Goal: Information Seeking & Learning: Find specific fact

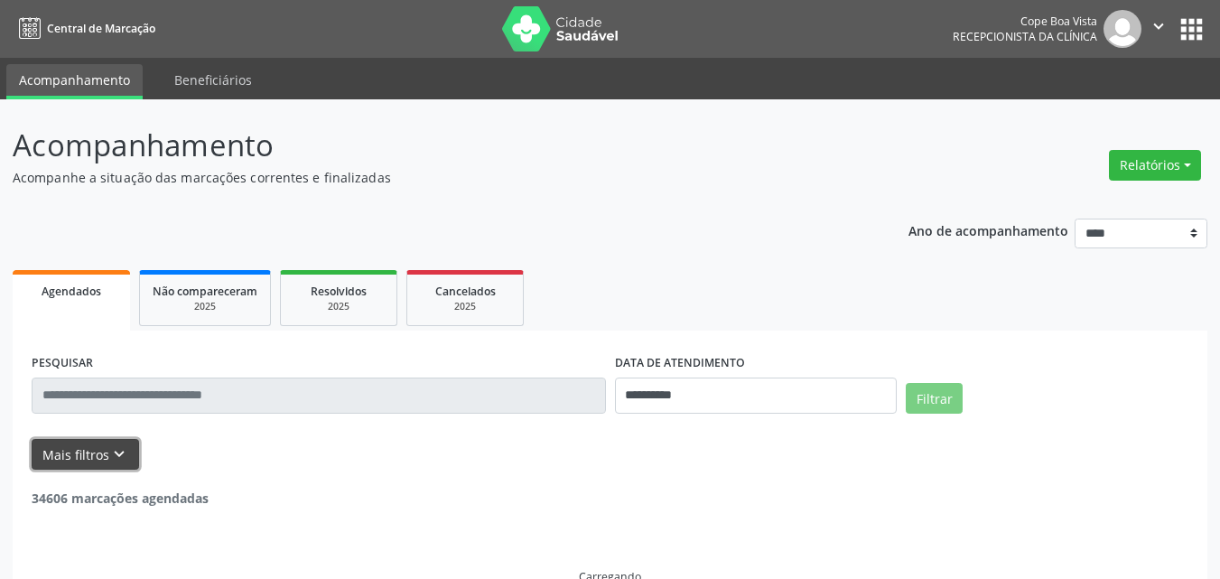
click at [110, 445] on icon "keyboard_arrow_down" at bounding box center [119, 454] width 20 height 20
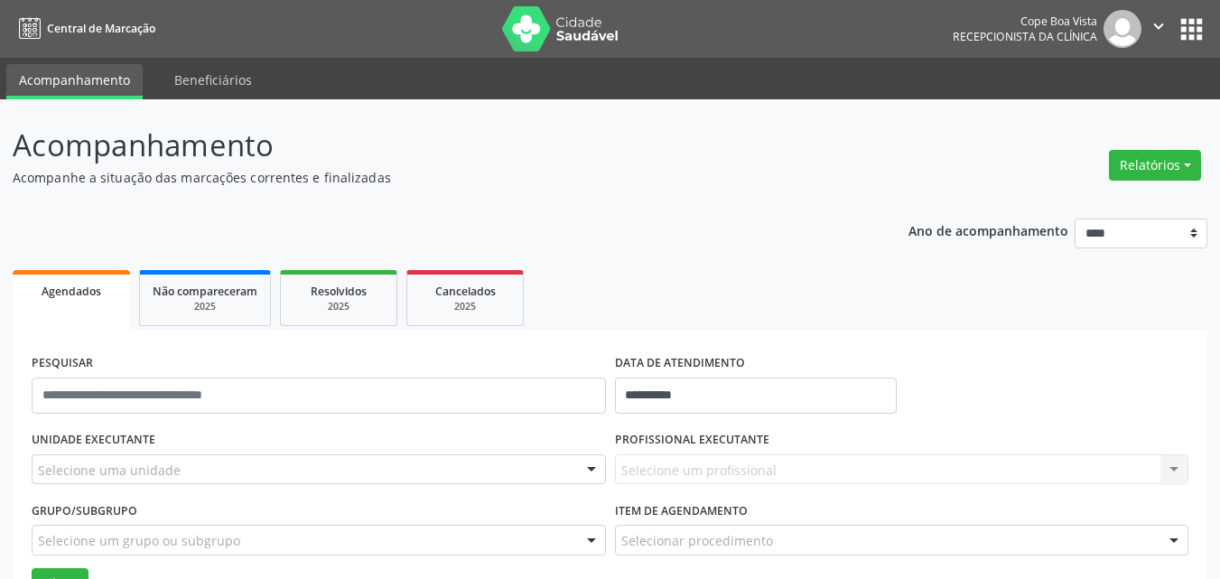
click at [187, 469] on div "Selecione uma unidade" at bounding box center [319, 469] width 574 height 31
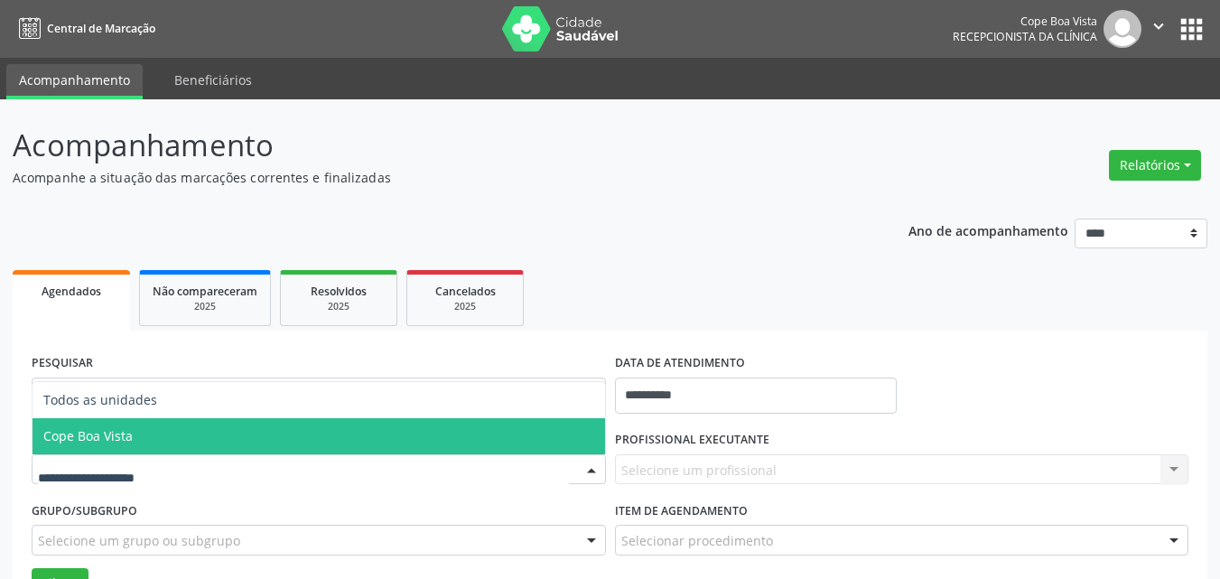
click at [132, 487] on input "text" at bounding box center [303, 479] width 531 height 36
click at [153, 434] on span "Cope Boa Vista" at bounding box center [319, 436] width 573 height 36
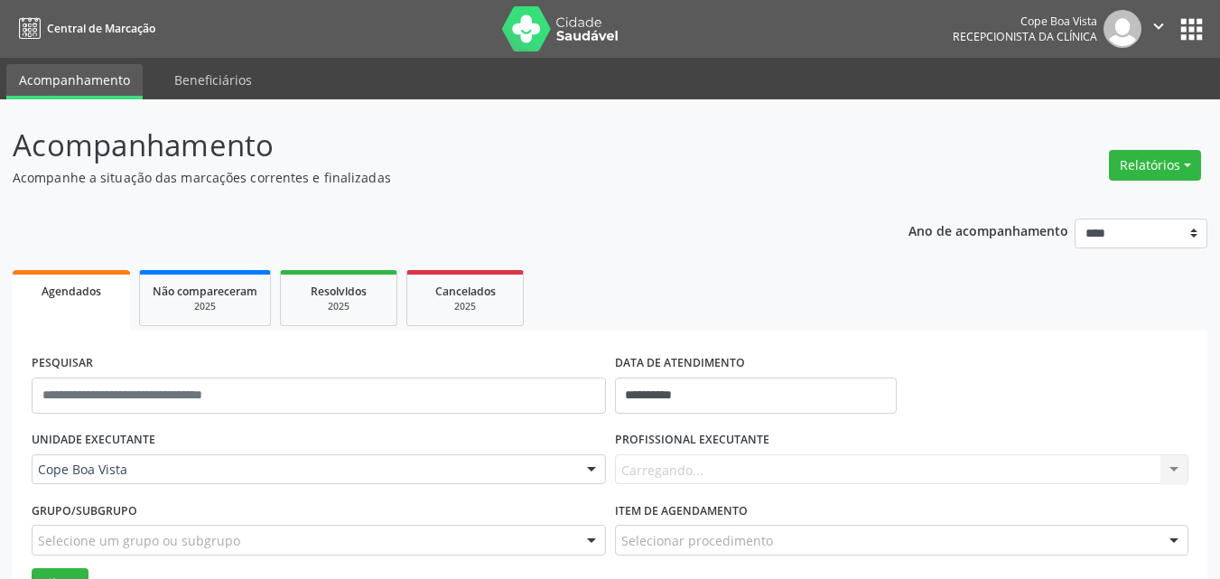
click at [755, 433] on label "PROFISSIONAL EXECUTANTE" at bounding box center [692, 440] width 154 height 28
click at [749, 459] on div at bounding box center [902, 469] width 574 height 31
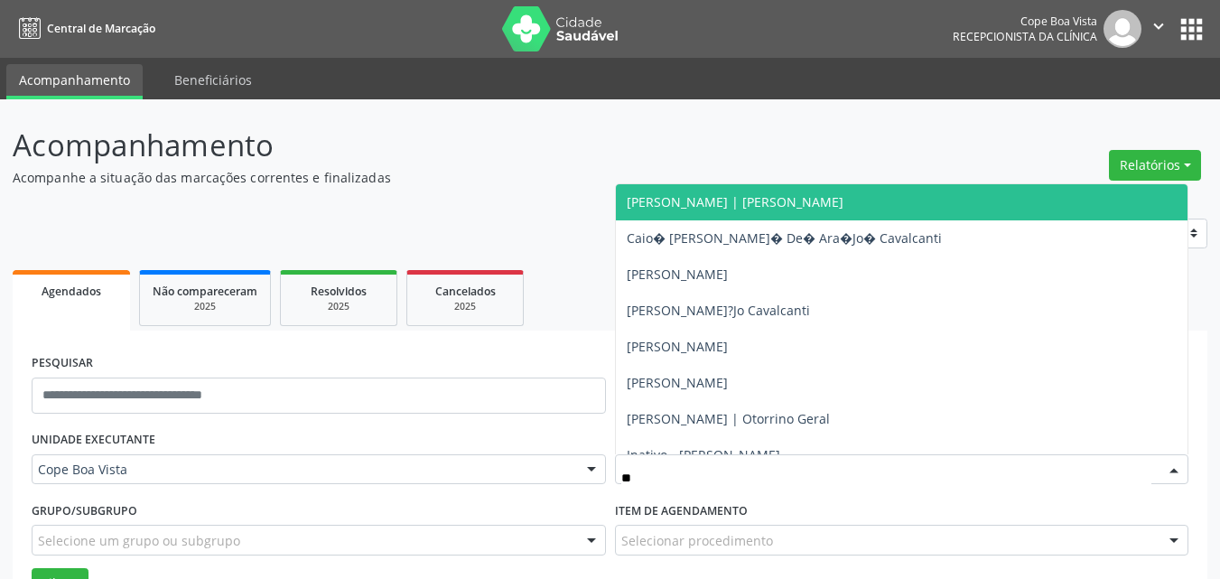
type input "***"
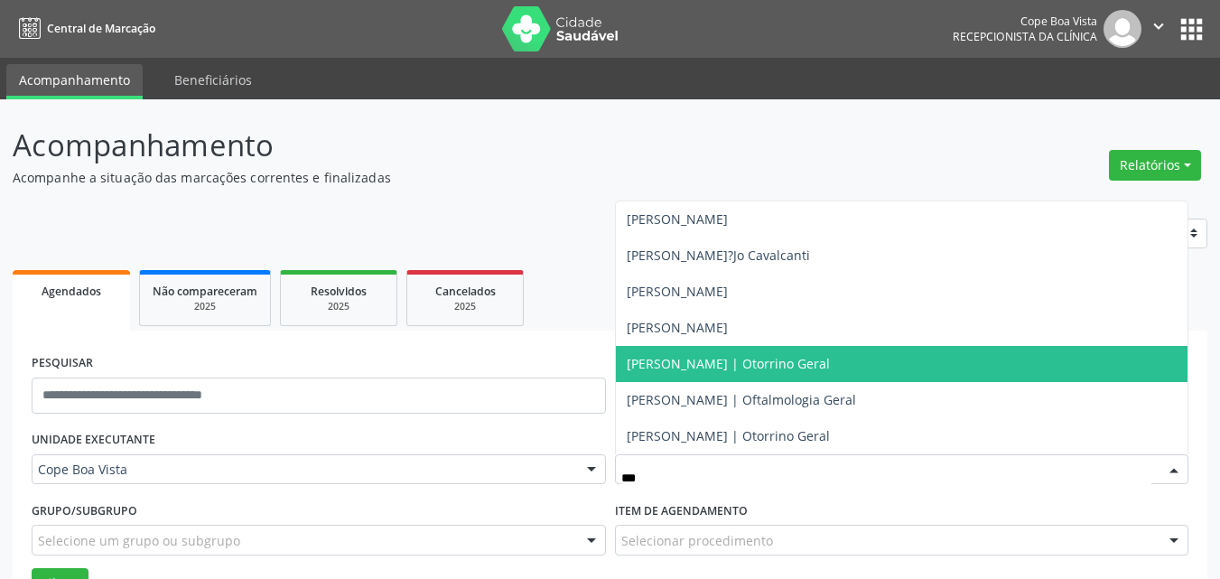
click at [804, 371] on span "[PERSON_NAME] | Otorrino Geral" at bounding box center [728, 363] width 203 height 17
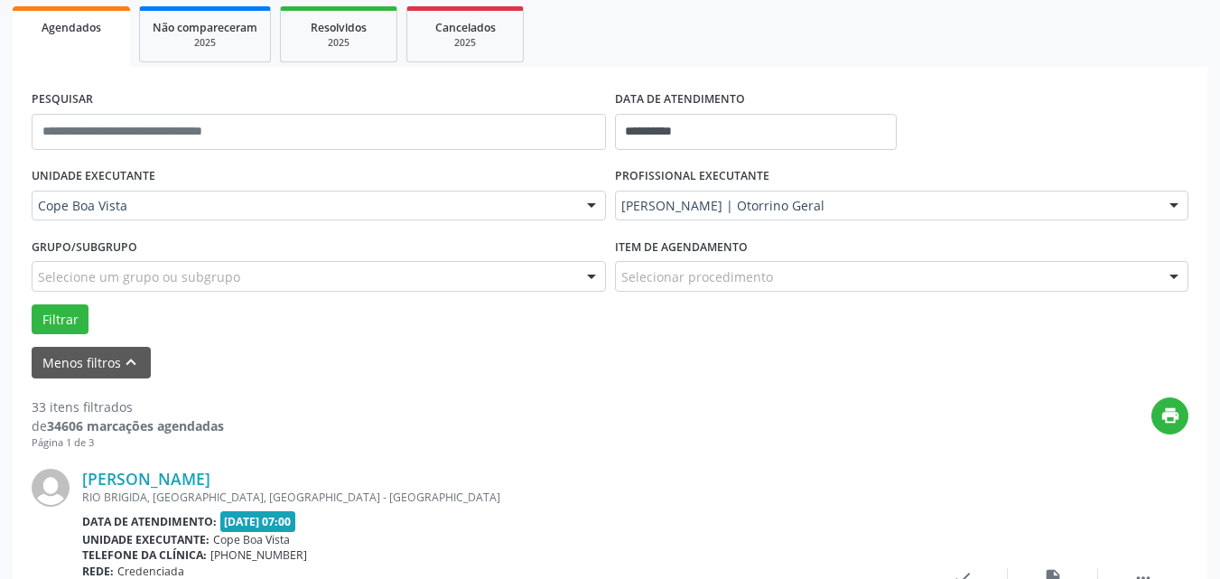
scroll to position [271, 0]
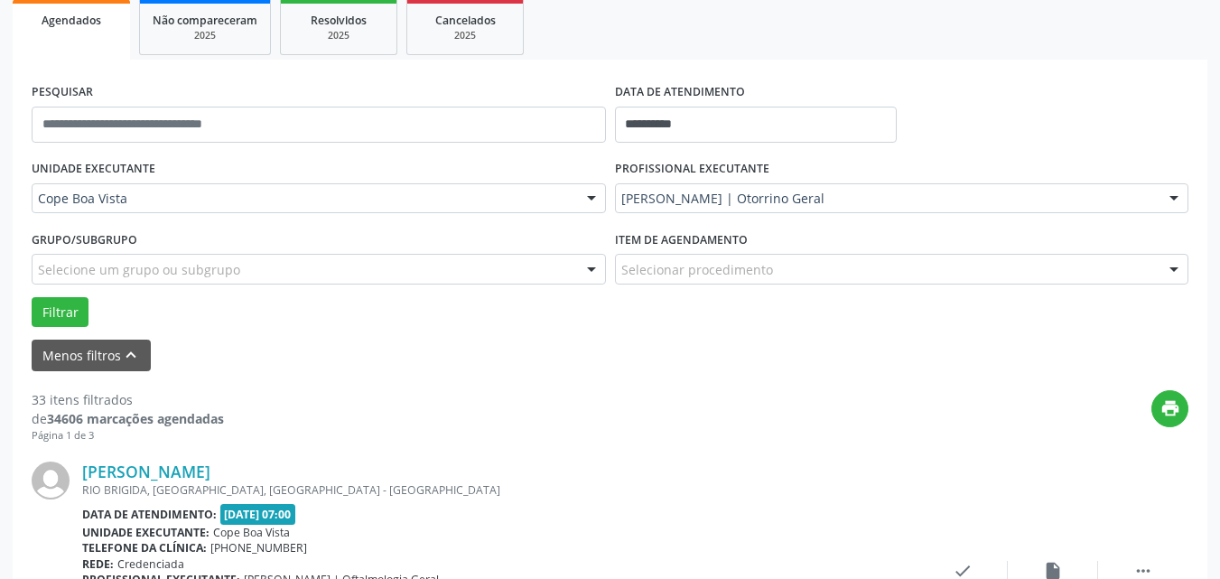
click at [67, 329] on form "**********" at bounding box center [610, 225] width 1157 height 293
click at [64, 319] on button "Filtrar" at bounding box center [60, 312] width 57 height 31
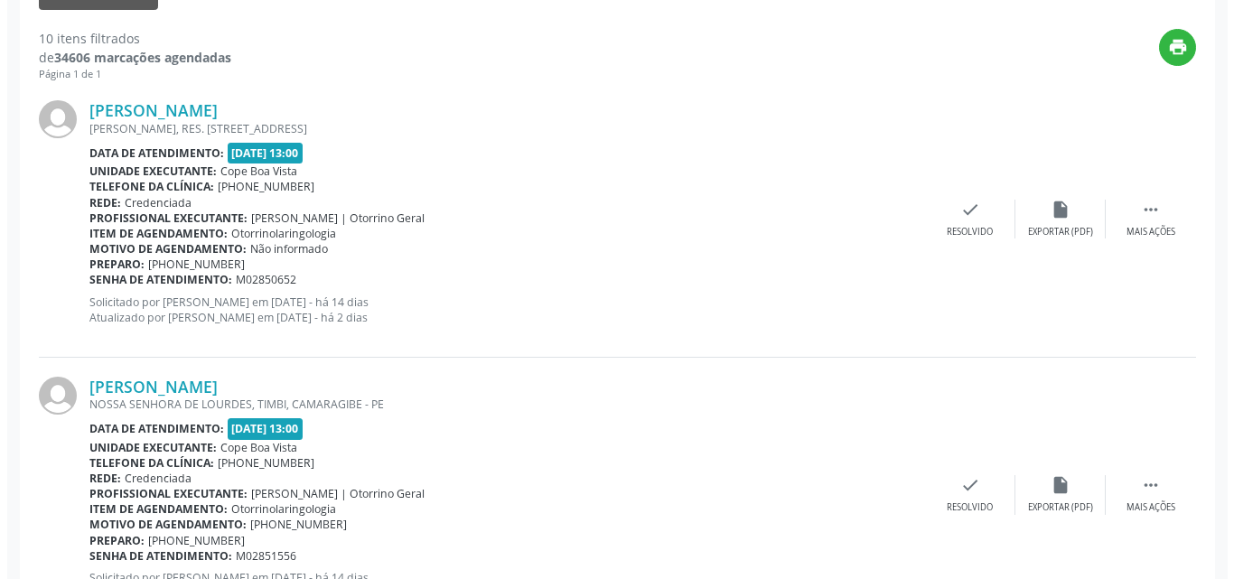
scroll to position [1282, 0]
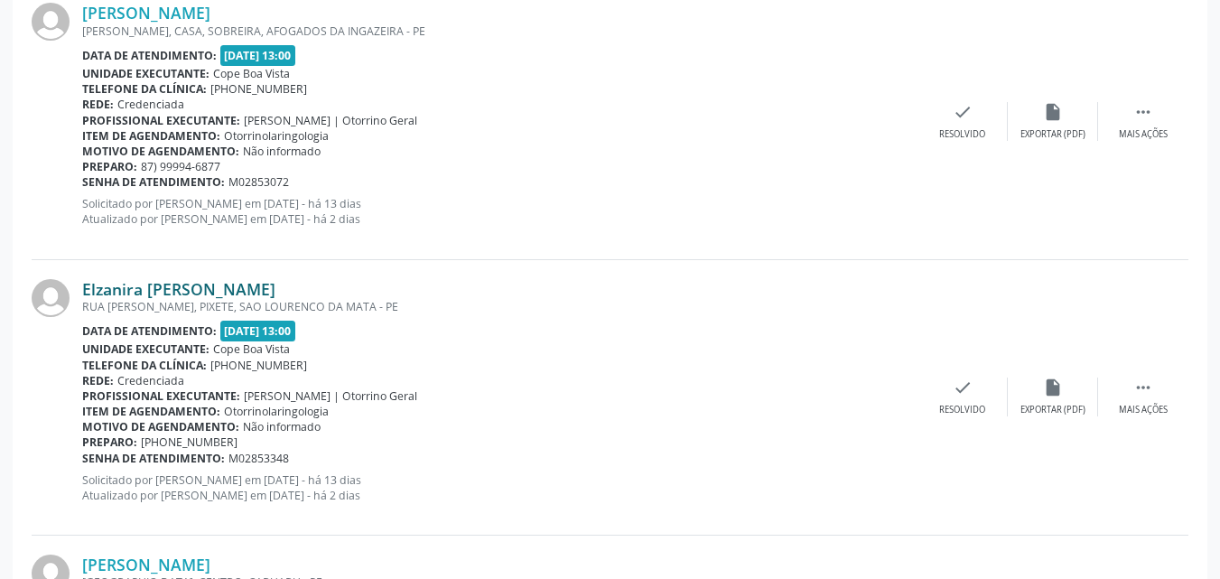
click at [224, 288] on link "Elzanira [PERSON_NAME]" at bounding box center [178, 289] width 193 height 20
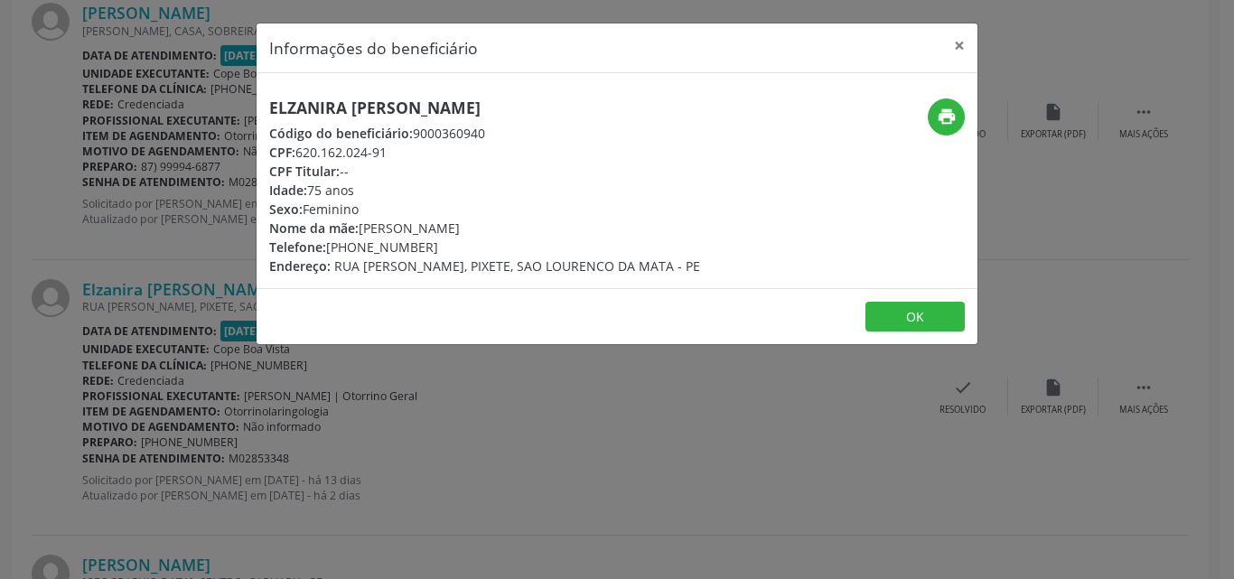
drag, startPoint x: 365, startPoint y: 229, endPoint x: 491, endPoint y: 226, distance: 126.5
click at [491, 226] on div "Nome da mãe: [PERSON_NAME]" at bounding box center [484, 228] width 431 height 19
copy div "[PERSON_NAME]"
click at [89, 231] on div "Informações do beneficiário × Elzanira [PERSON_NAME] Código do beneficiário: 90…" at bounding box center [617, 289] width 1234 height 579
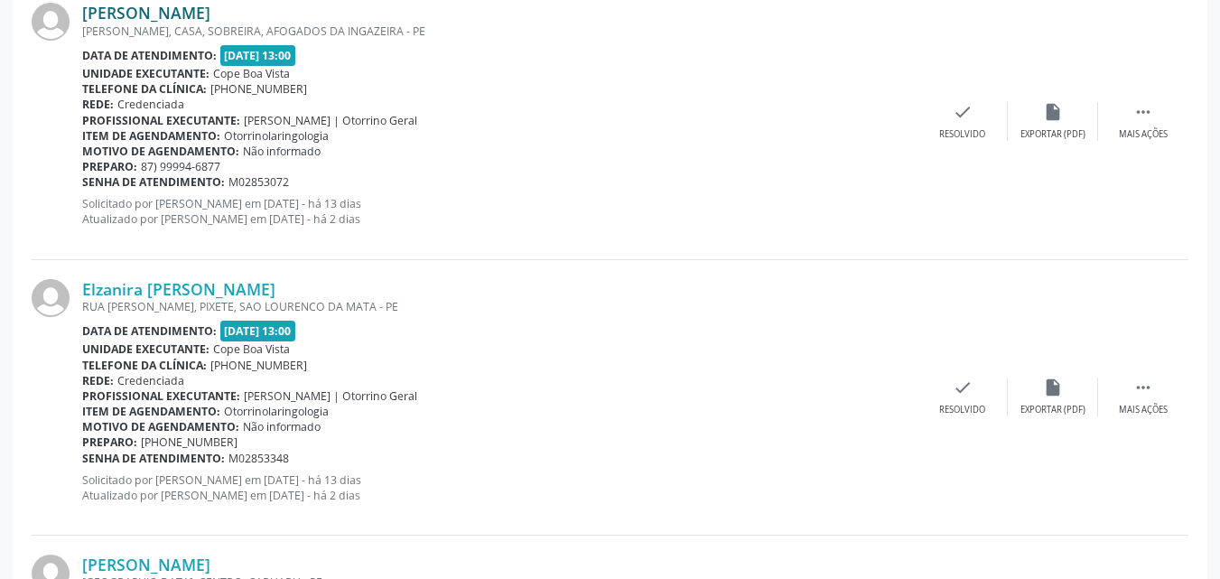
click at [210, 14] on link "[PERSON_NAME]" at bounding box center [146, 13] width 128 height 20
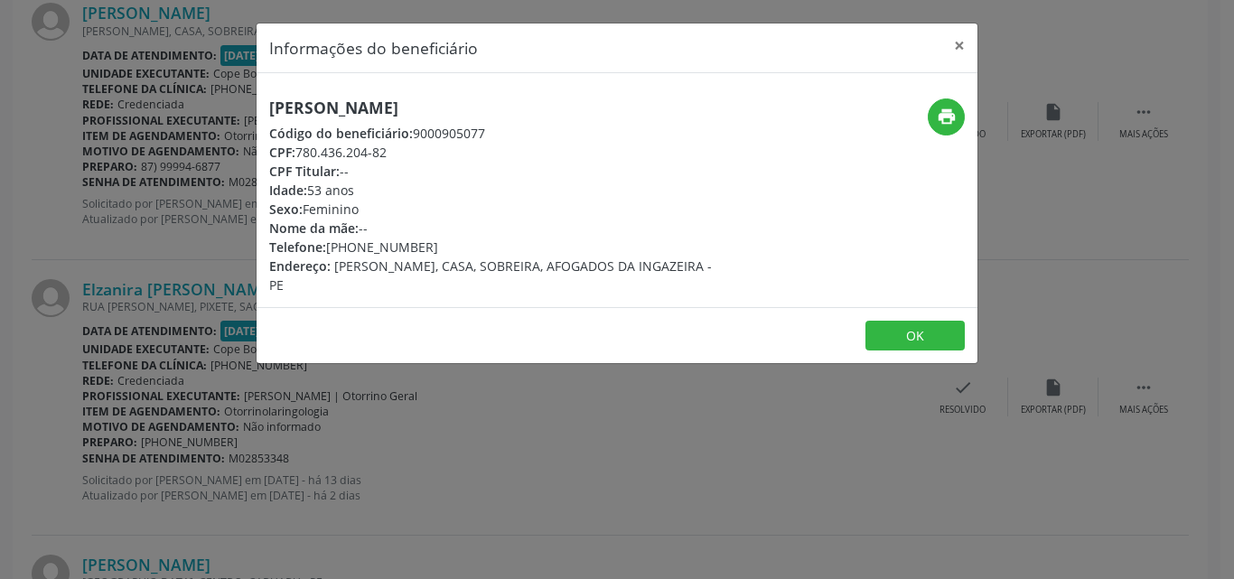
click at [387, 101] on h5 "[PERSON_NAME]" at bounding box center [496, 107] width 455 height 19
click at [387, 102] on h5 "[PERSON_NAME]" at bounding box center [496, 107] width 455 height 19
copy div "[PERSON_NAME]"
